Goal: Check status: Check status

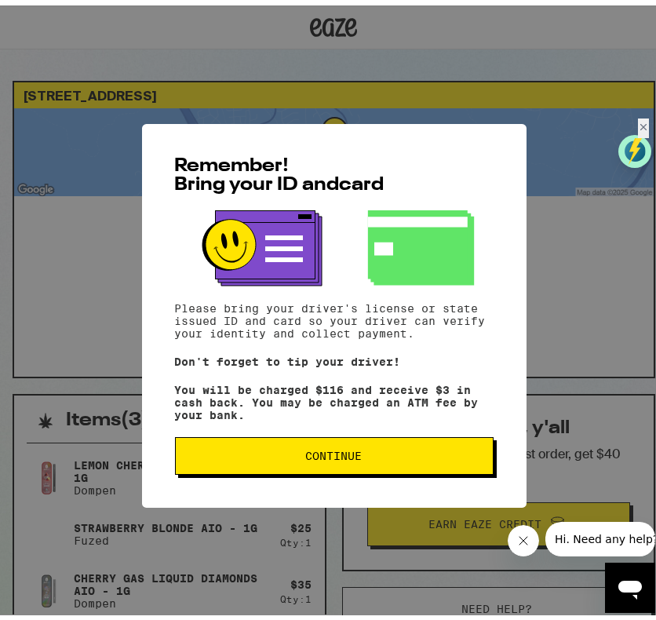
click at [310, 454] on button "Continue" at bounding box center [334, 450] width 319 height 38
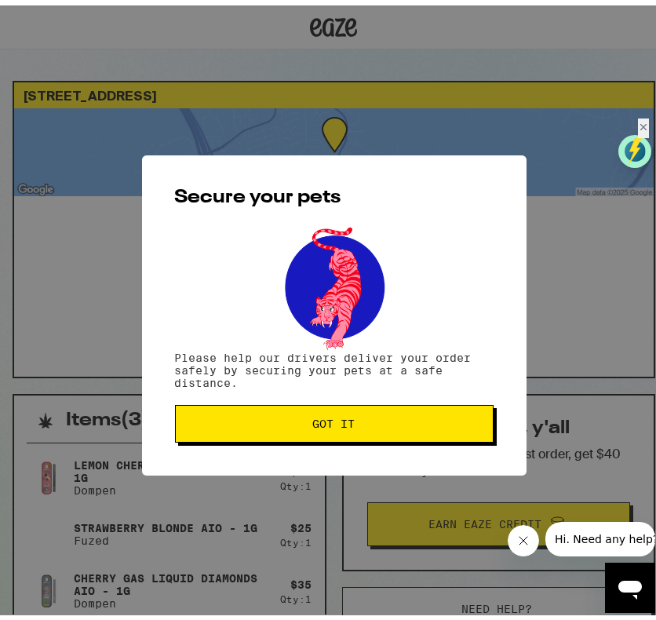
click at [319, 420] on span "Got it" at bounding box center [334, 418] width 42 height 11
